Goal: Browse casually

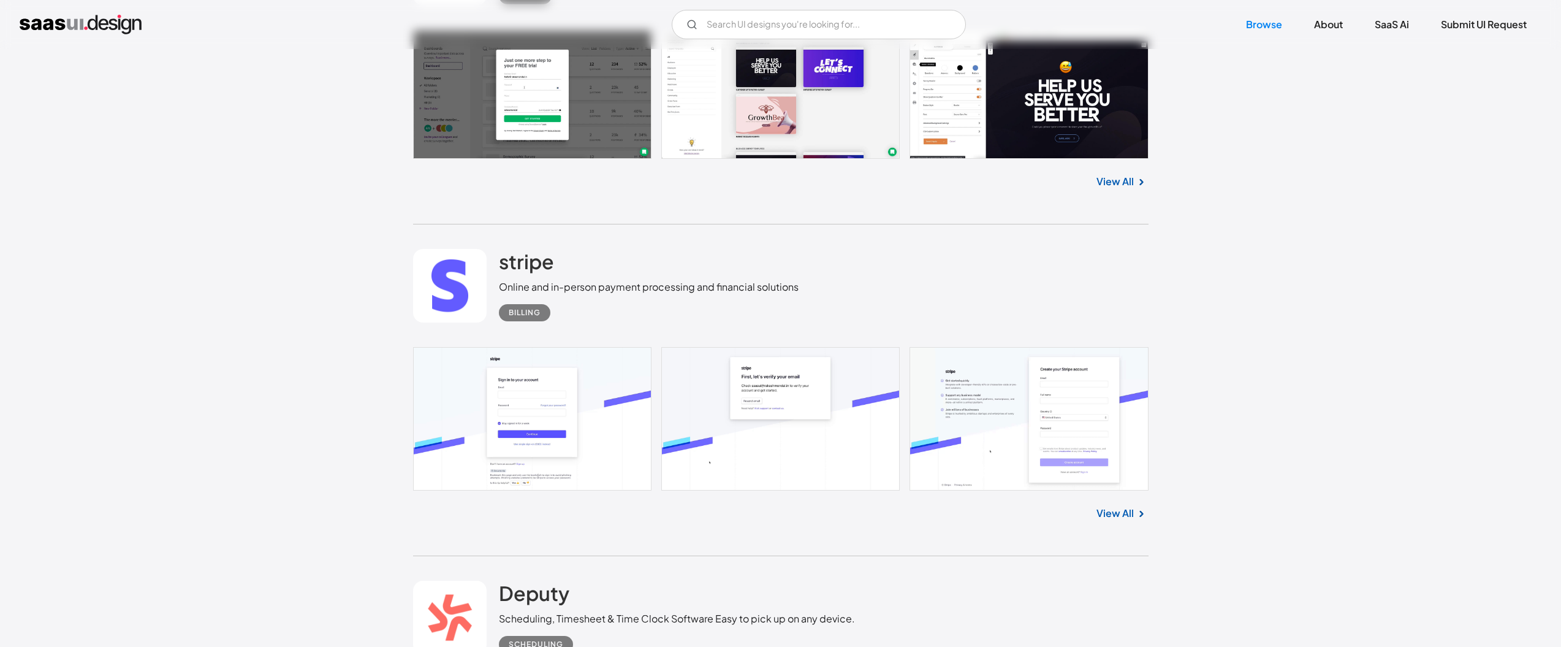
scroll to position [4720, 0]
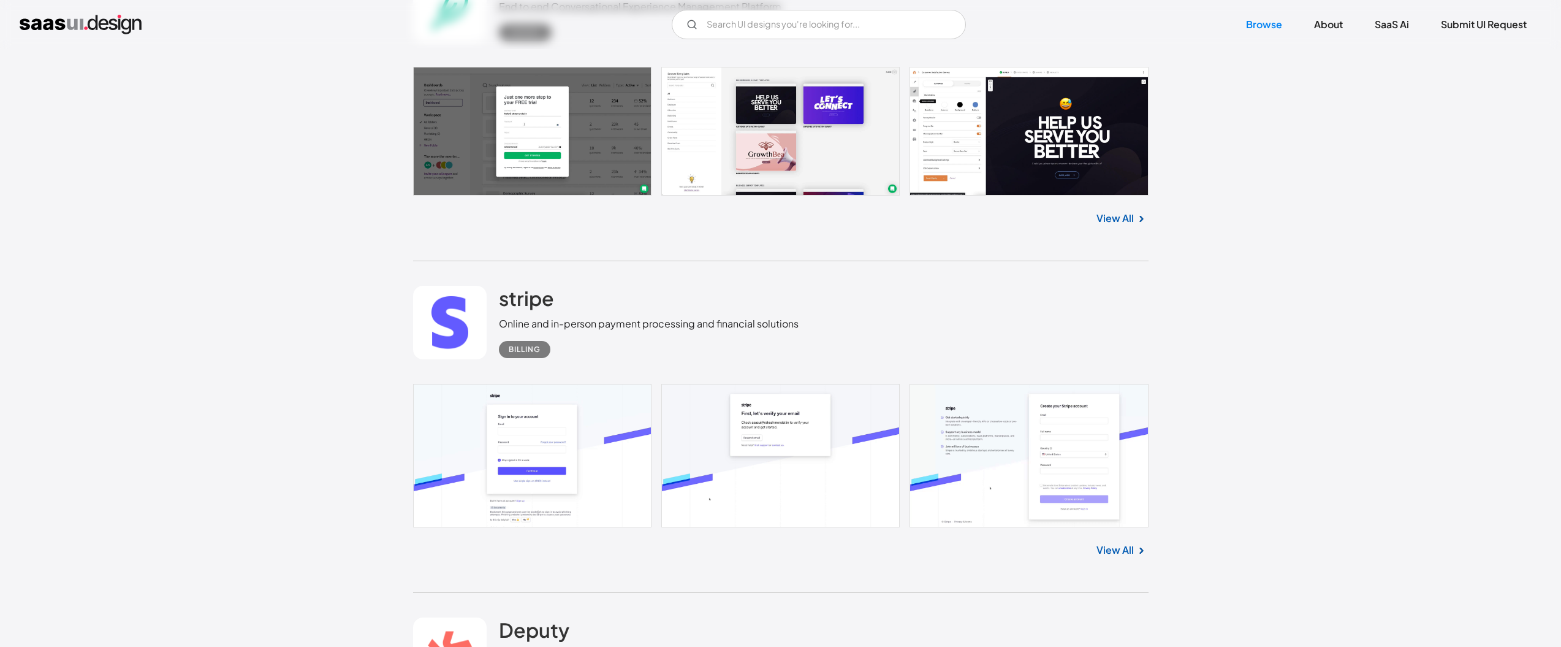
click at [533, 426] on link at bounding box center [781, 455] width 736 height 143
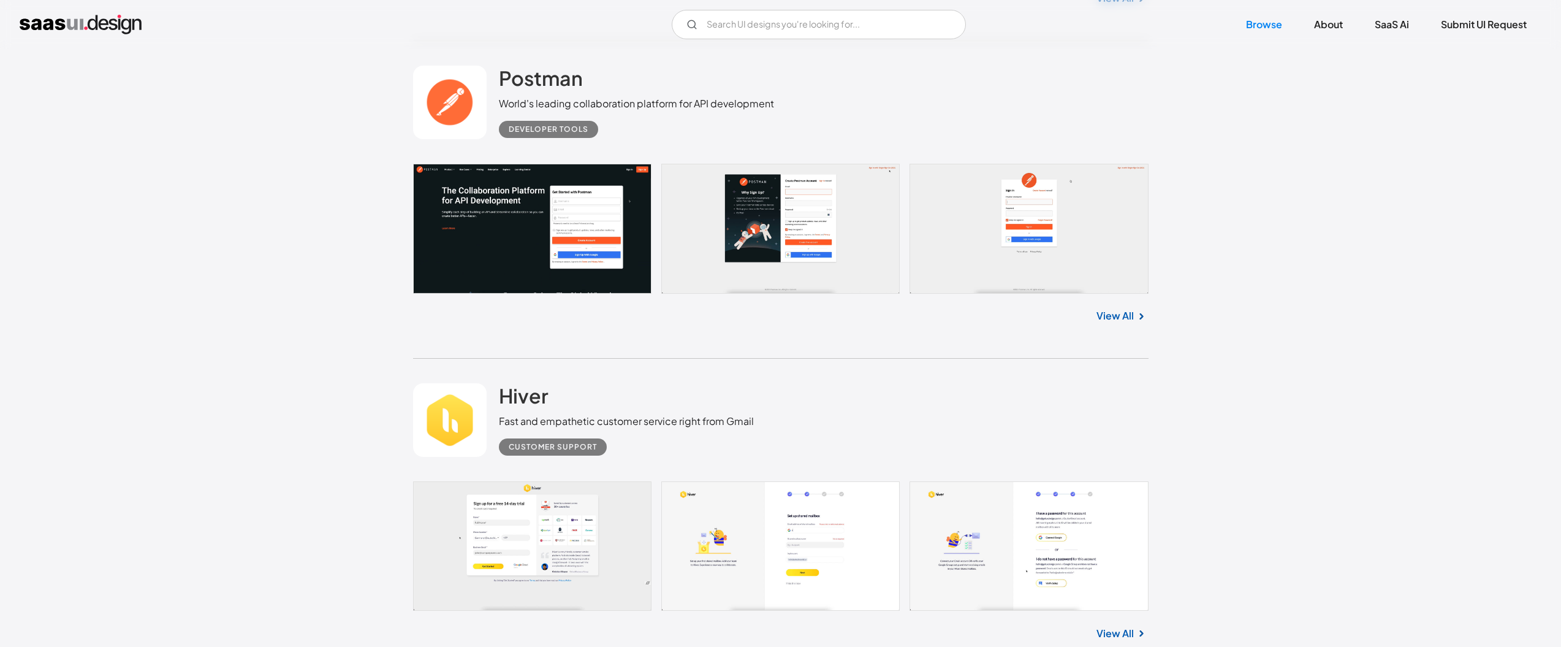
scroll to position [6866, 0]
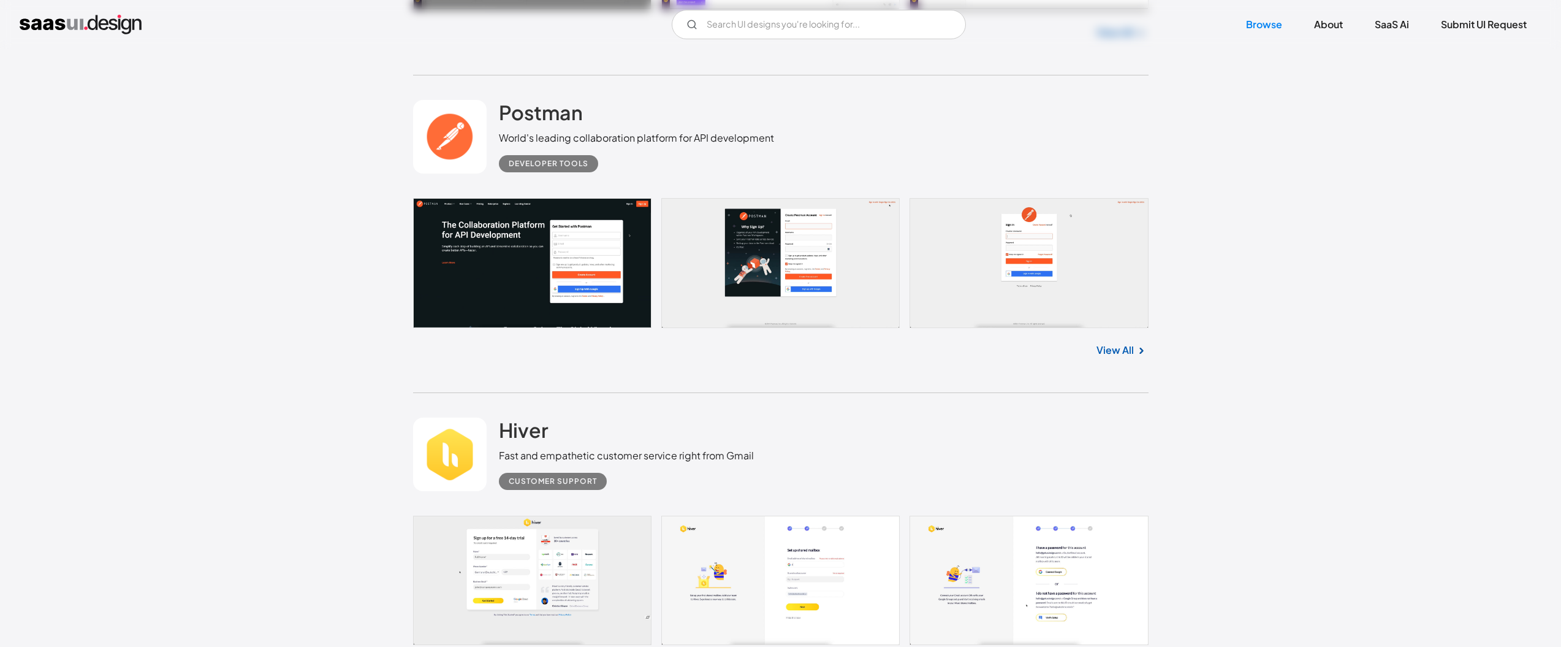
click at [626, 262] on link at bounding box center [781, 263] width 736 height 130
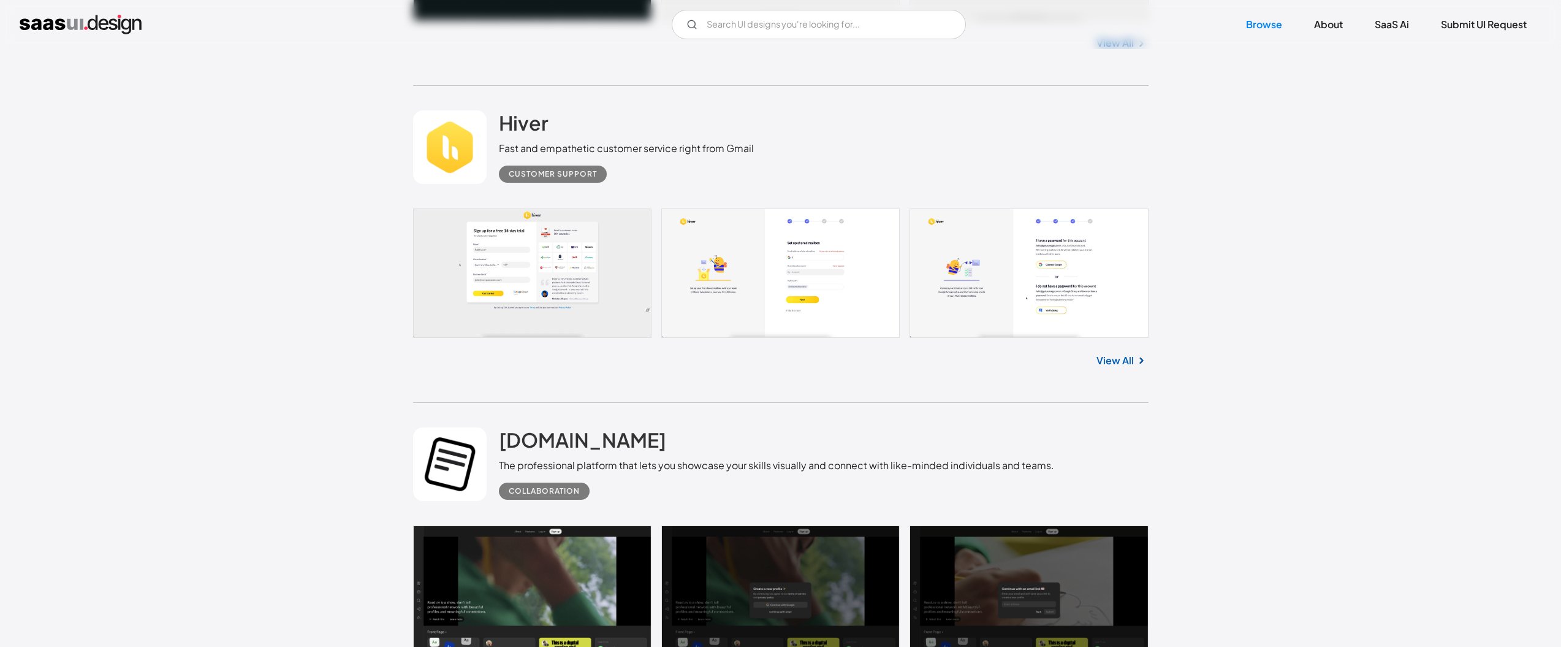
scroll to position [7172, 0]
click at [579, 238] on link at bounding box center [781, 273] width 736 height 129
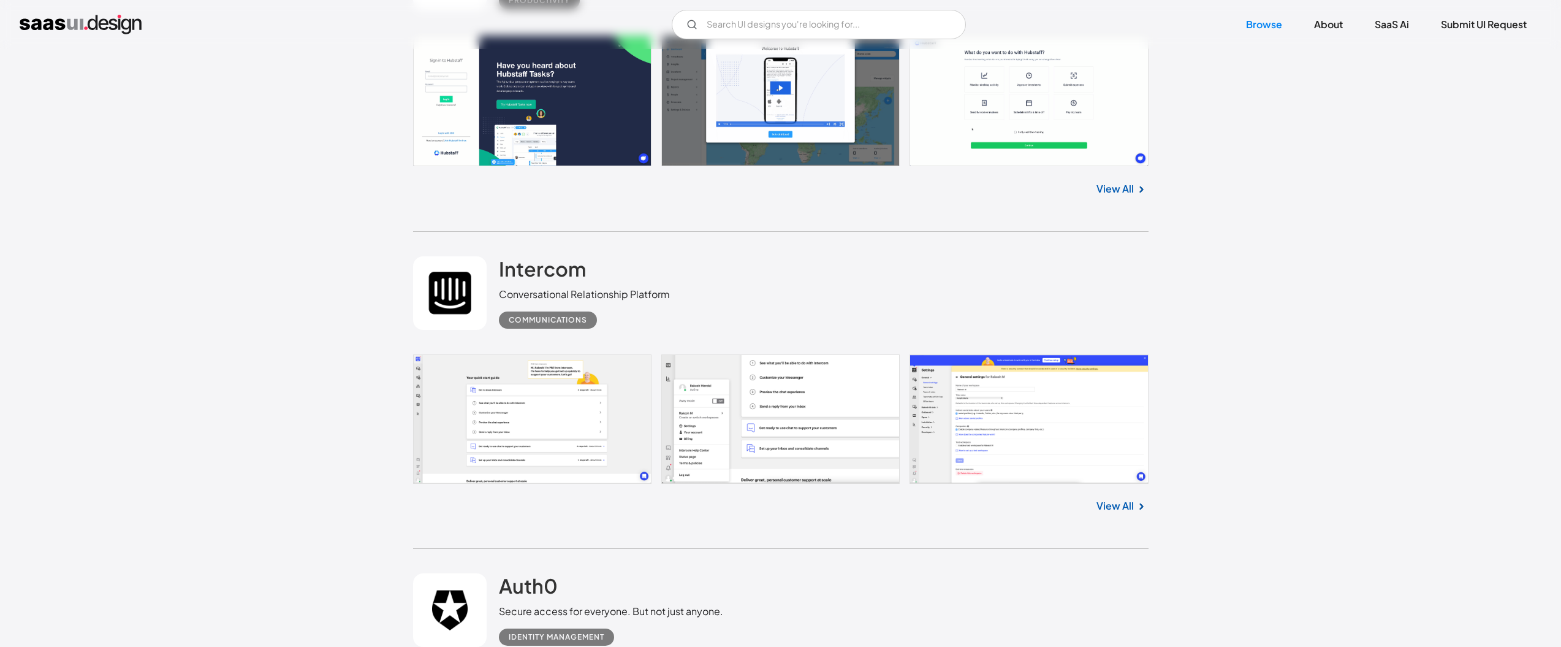
scroll to position [8950, 0]
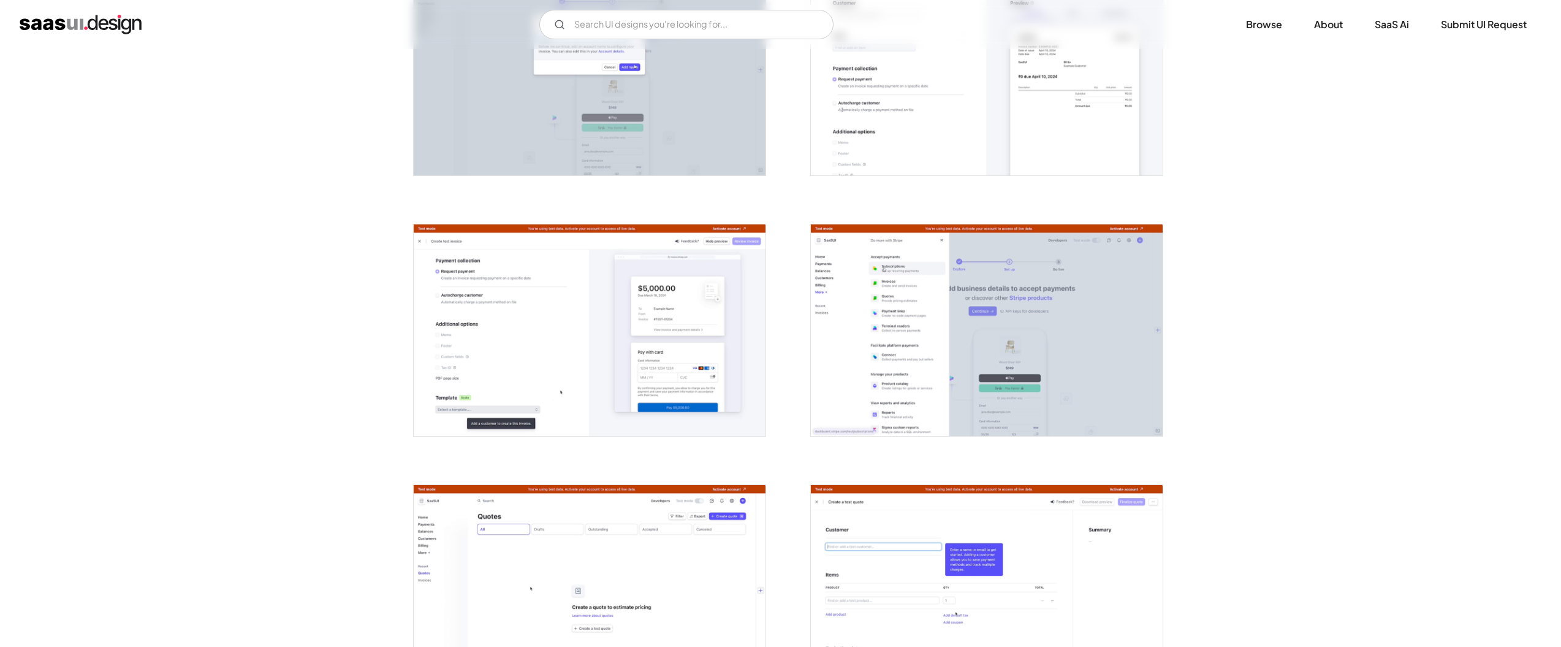
scroll to position [1716, 0]
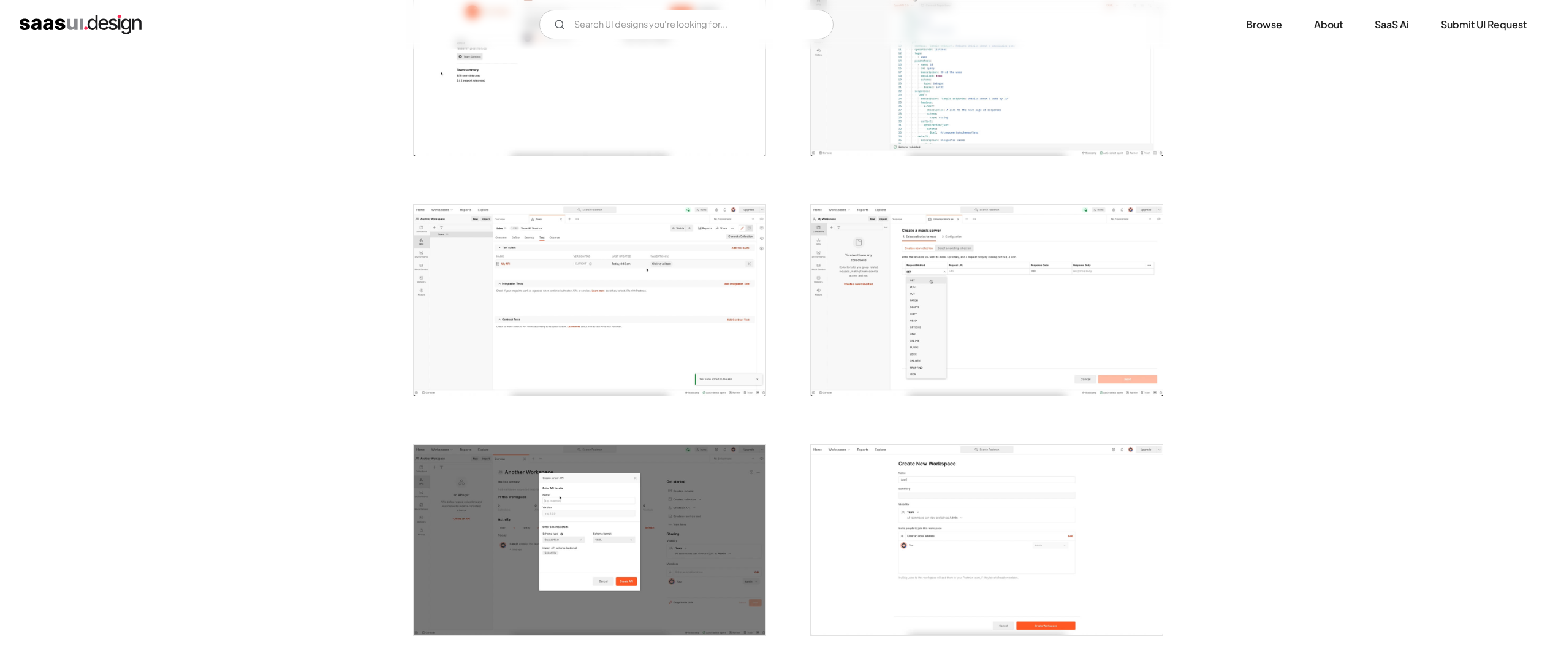
scroll to position [858, 0]
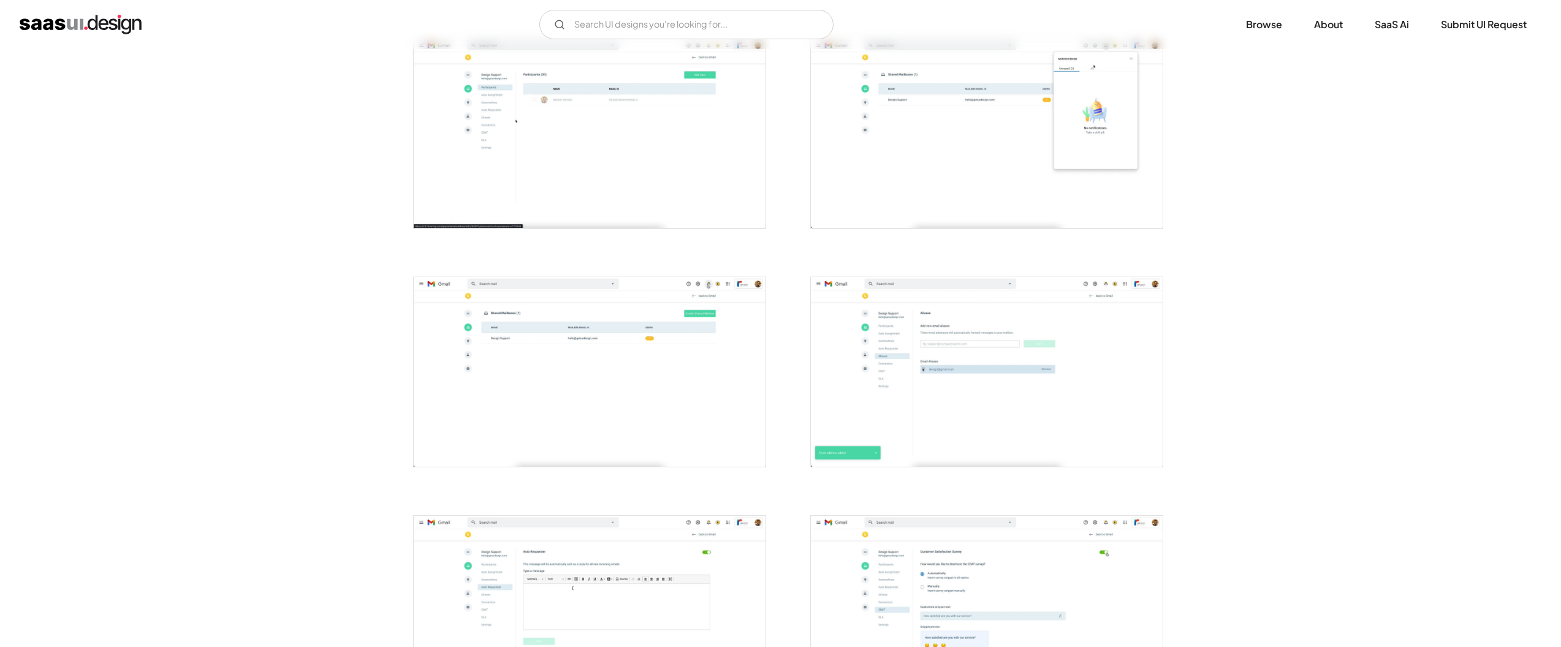
scroll to position [1226, 0]
